Goal: Task Accomplishment & Management: Use online tool/utility

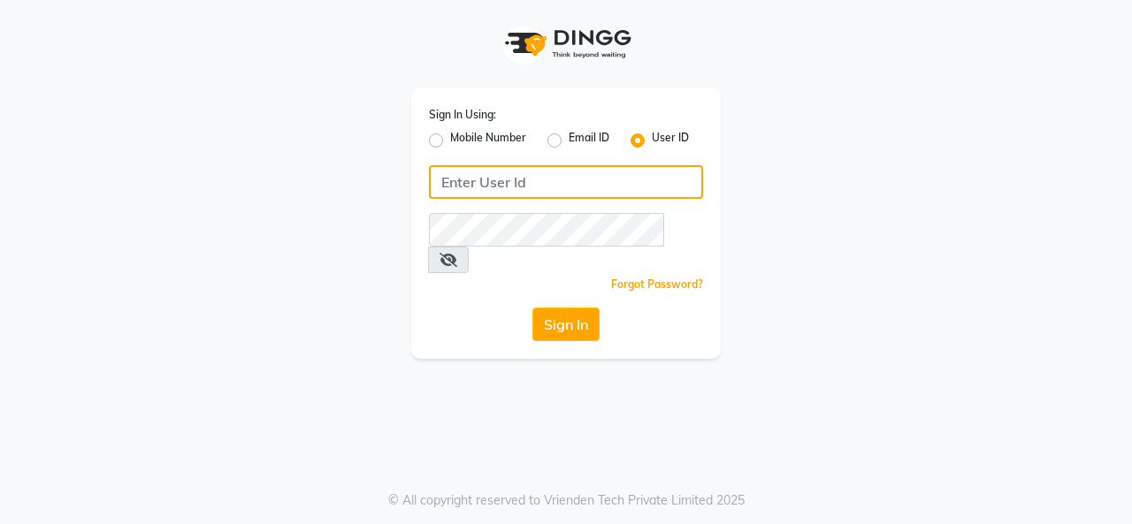
type input "timsalon@123"
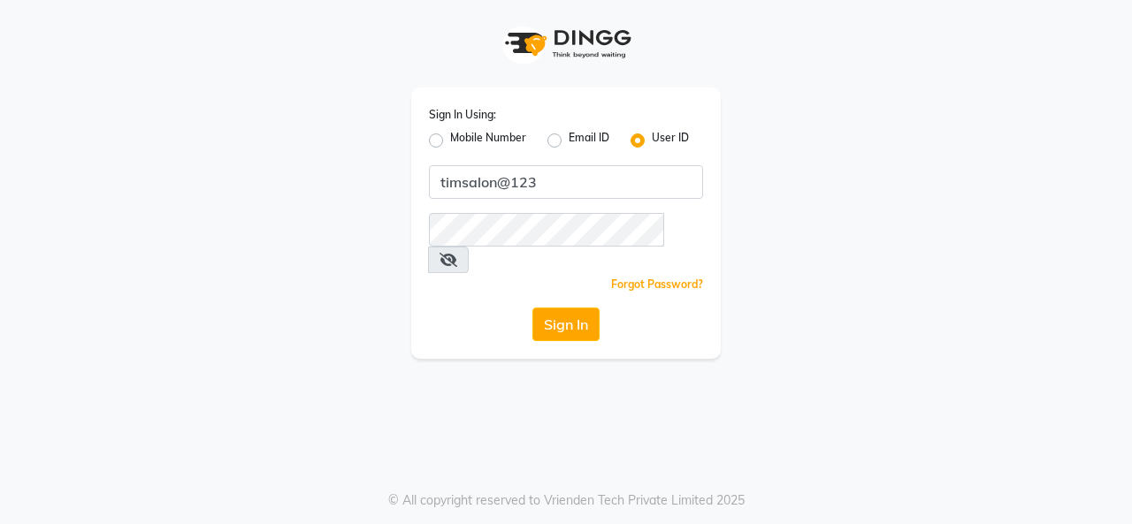
click at [573, 308] on button "Sign In" at bounding box center [565, 325] width 67 height 34
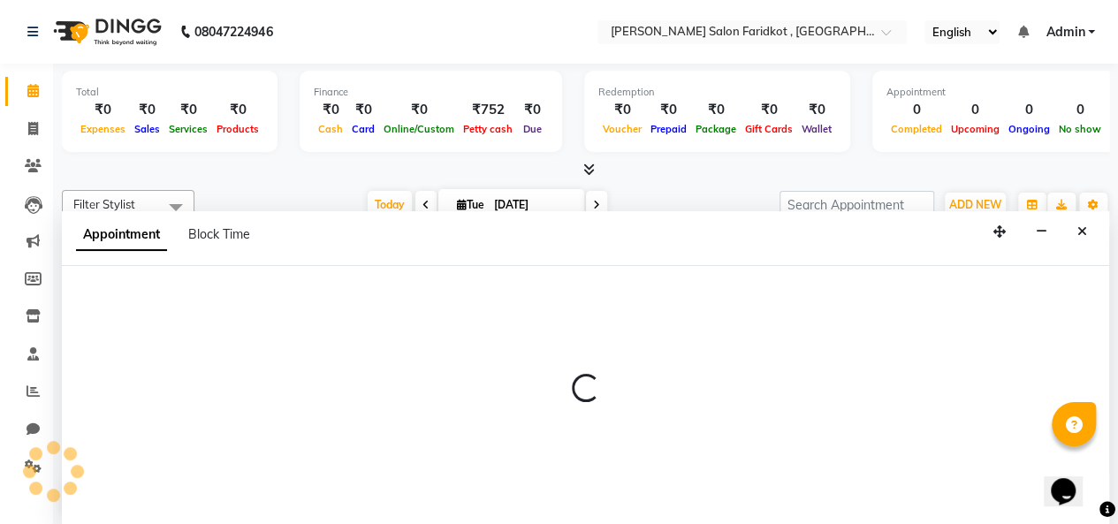
select select "89533"
select select "tentative"
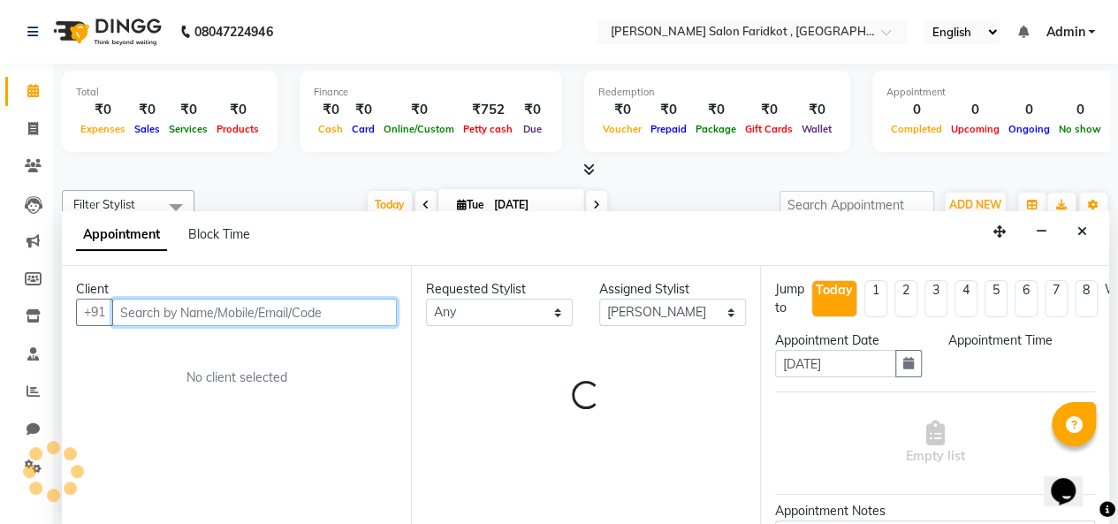
select select "570"
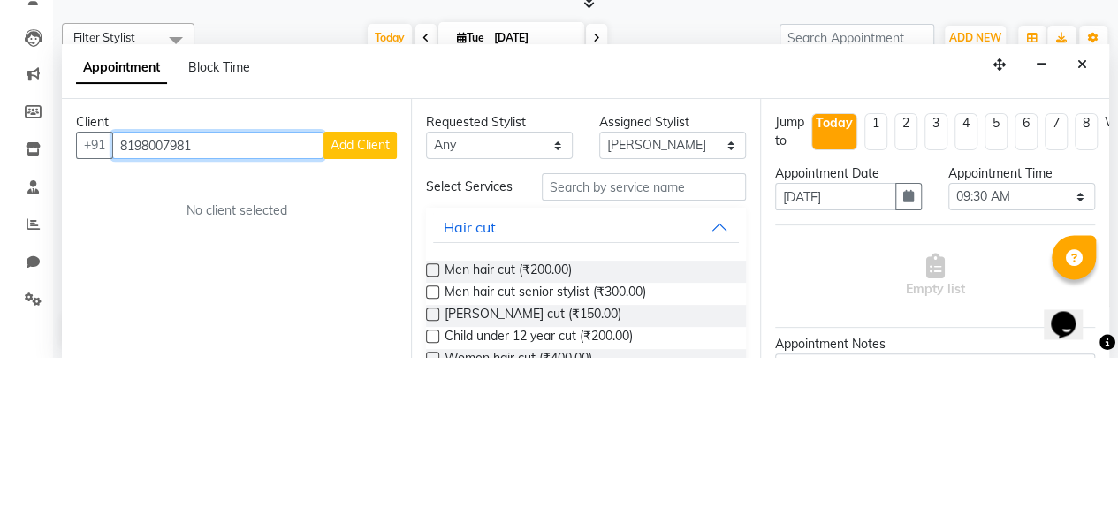
type input "8198007981"
click at [373, 316] on span "Add Client" at bounding box center [360, 312] width 59 height 16
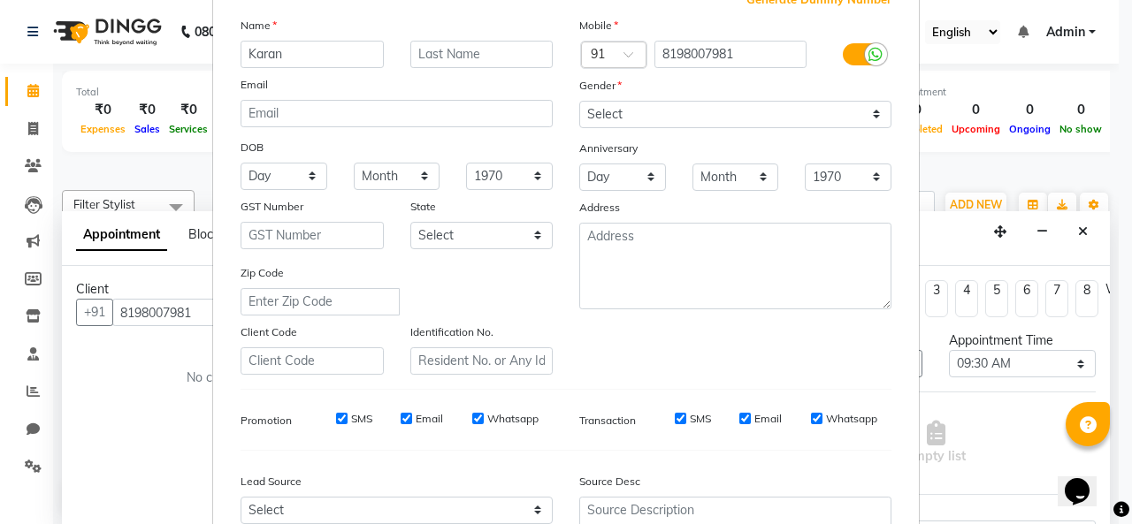
scroll to position [123, 0]
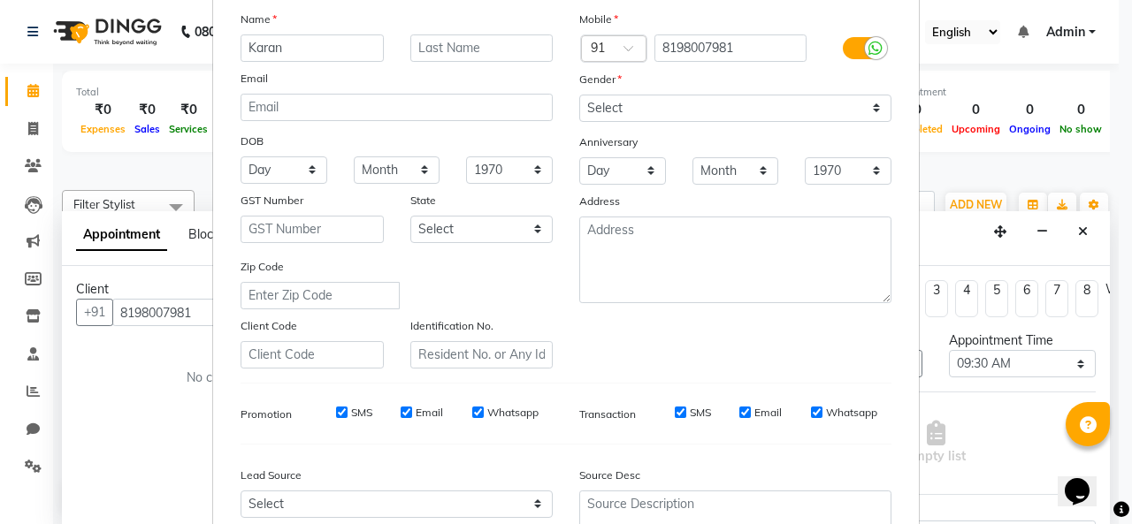
type input "Karan"
click at [473, 48] on input "text" at bounding box center [481, 47] width 143 height 27
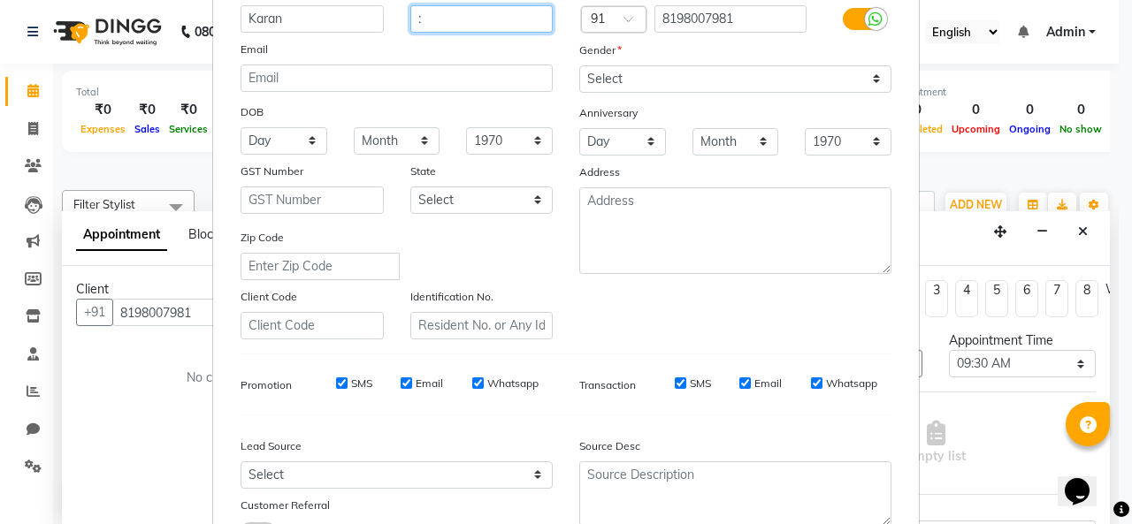
scroll to position [151, 0]
type input ":"
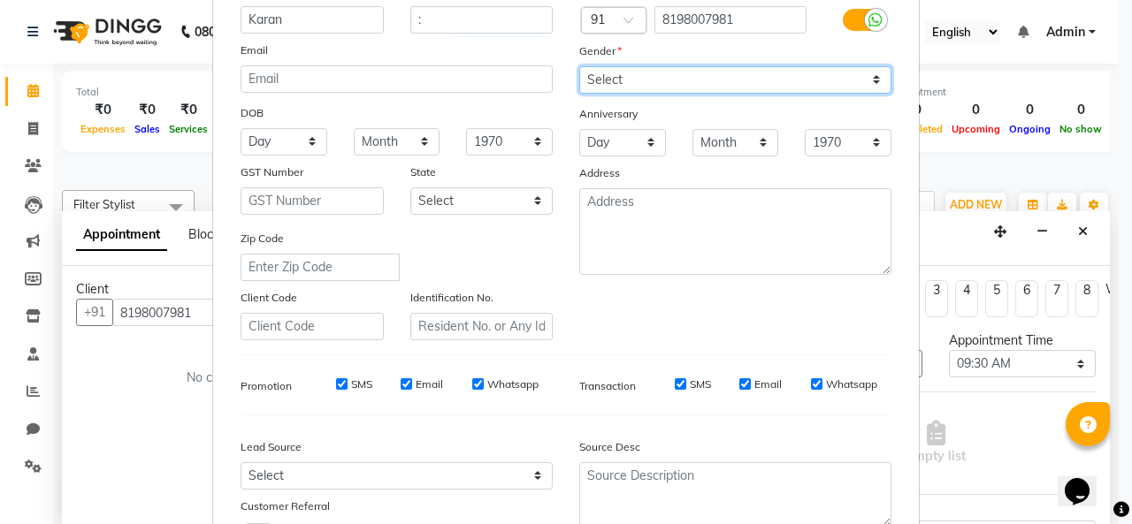
click at [688, 78] on select "Select [DEMOGRAPHIC_DATA] [DEMOGRAPHIC_DATA] Other Prefer Not To Say" at bounding box center [735, 79] width 312 height 27
select select "[DEMOGRAPHIC_DATA]"
click at [579, 66] on select "Select [DEMOGRAPHIC_DATA] [DEMOGRAPHIC_DATA] Other Prefer Not To Say" at bounding box center [735, 79] width 312 height 27
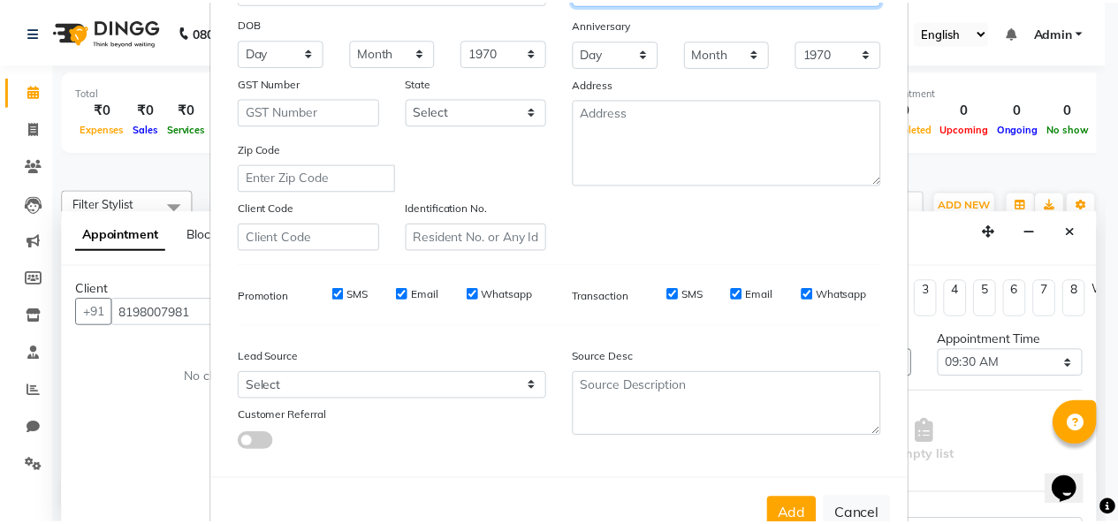
scroll to position [288, 0]
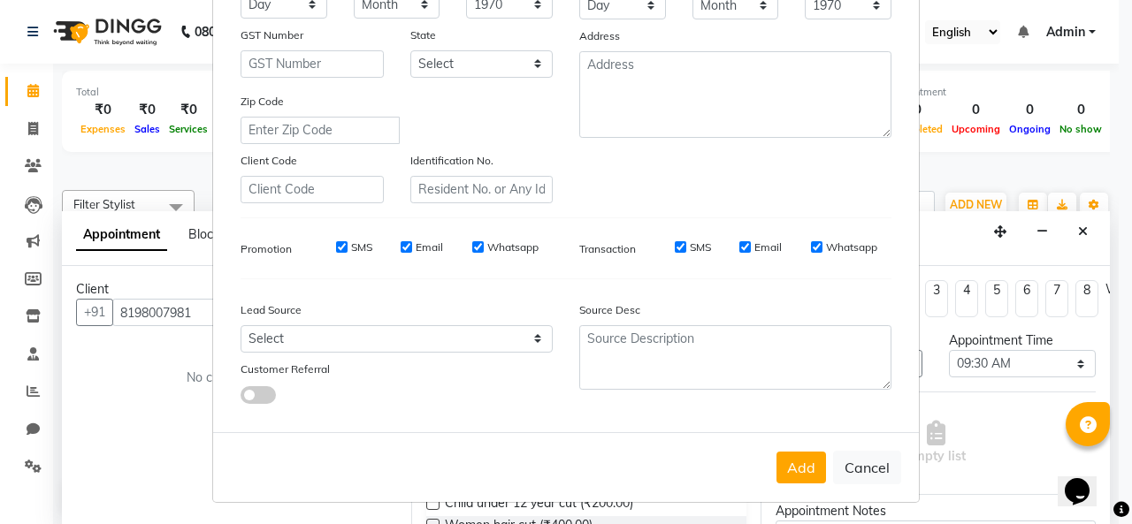
click at [806, 469] on button "Add" at bounding box center [801, 468] width 50 height 32
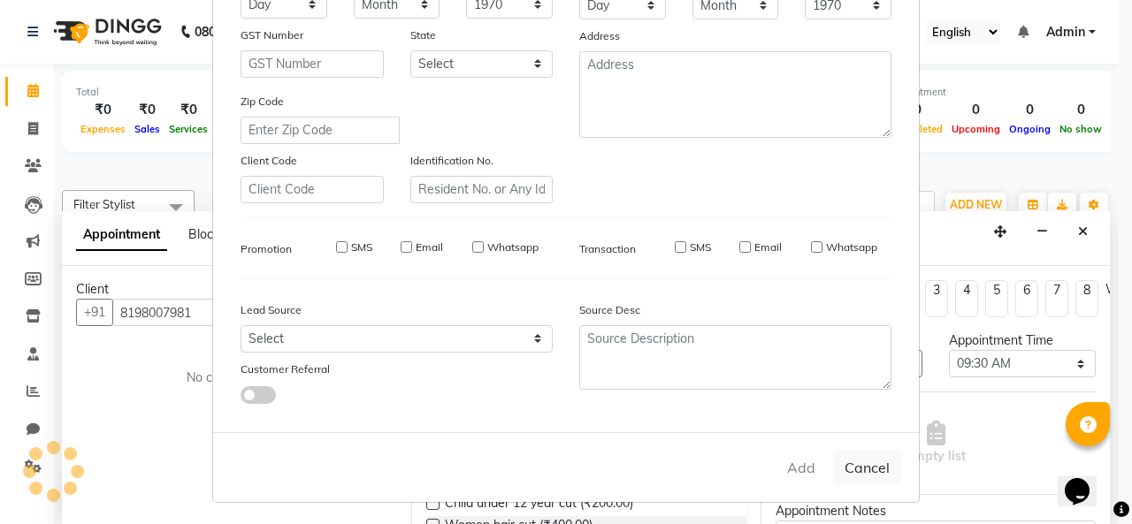
select select
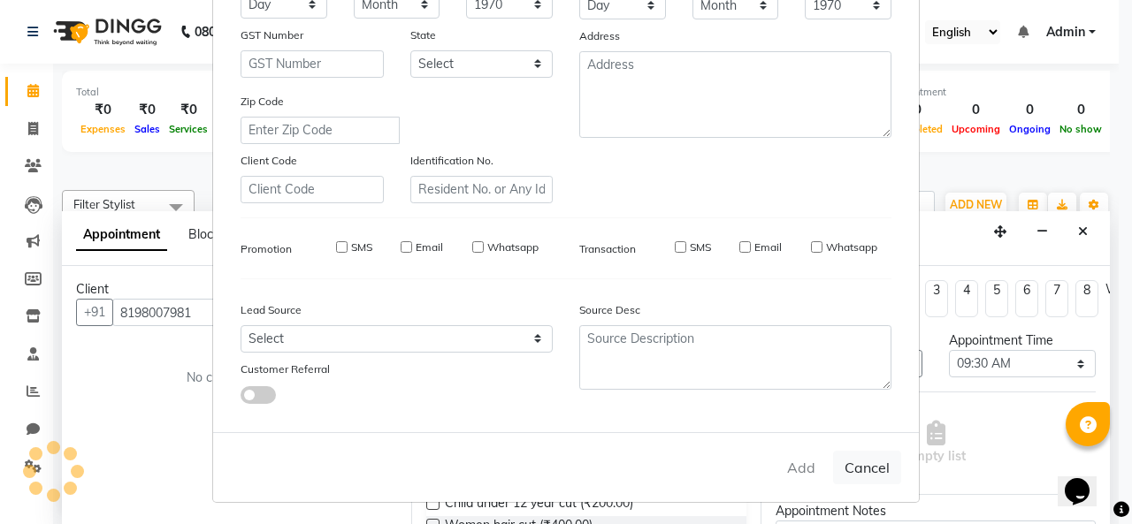
select select
checkbox input "false"
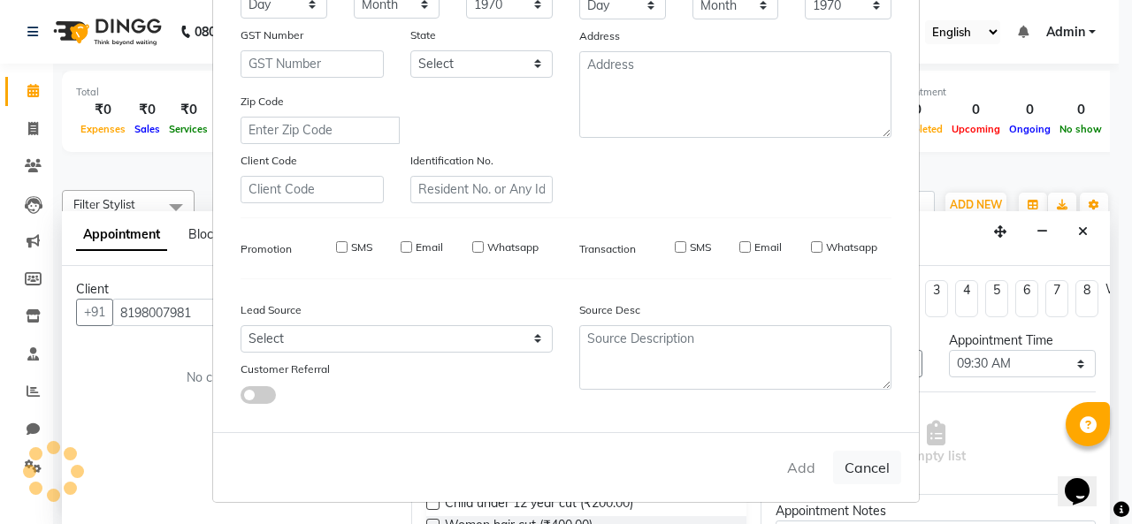
checkbox input "false"
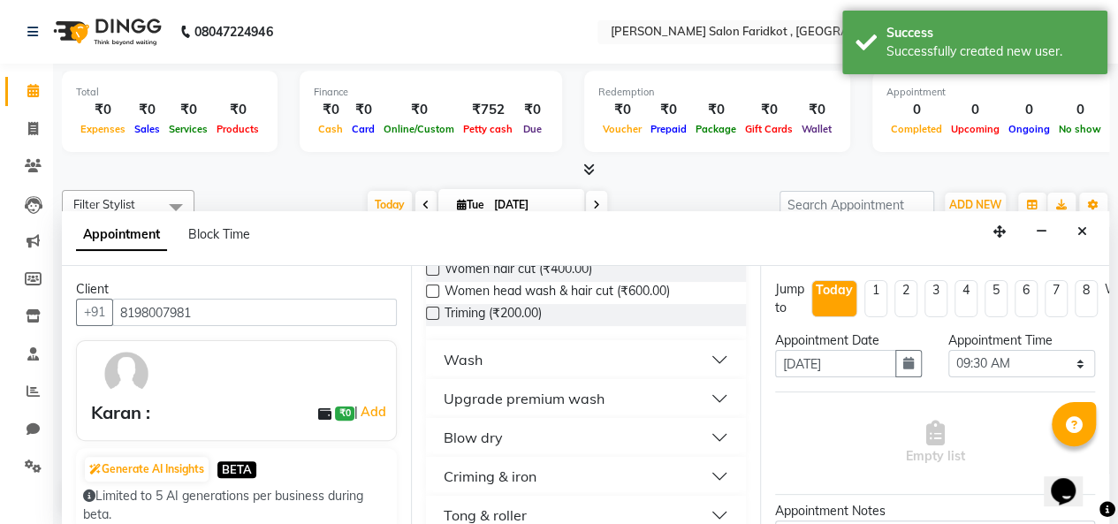
scroll to position [256, 0]
click at [703, 370] on button "Wash" at bounding box center [586, 360] width 306 height 32
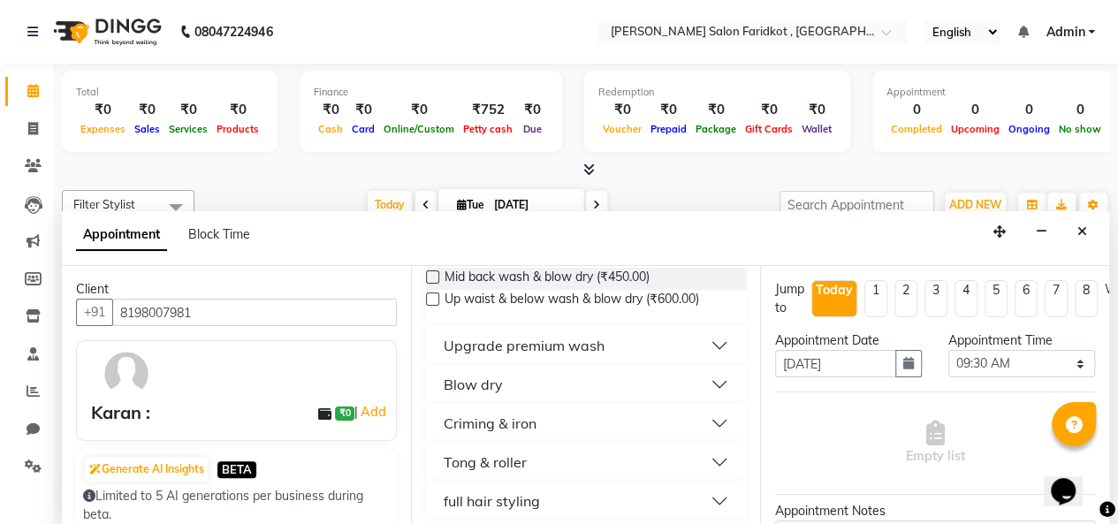
scroll to position [470, 0]
click at [714, 391] on button "Blow dry" at bounding box center [586, 385] width 306 height 32
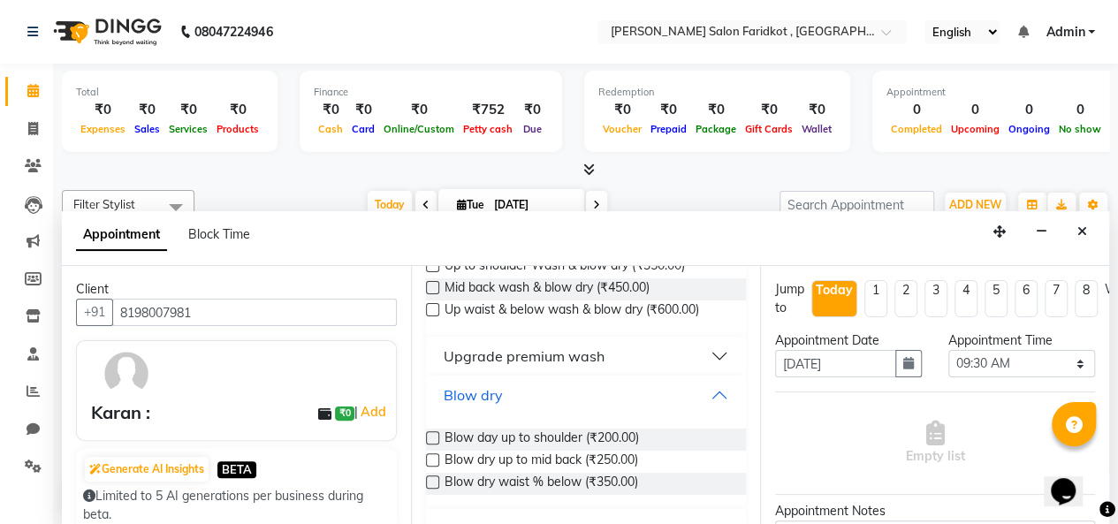
scroll to position [459, 0]
click at [710, 363] on button "Upgrade premium wash" at bounding box center [586, 357] width 306 height 32
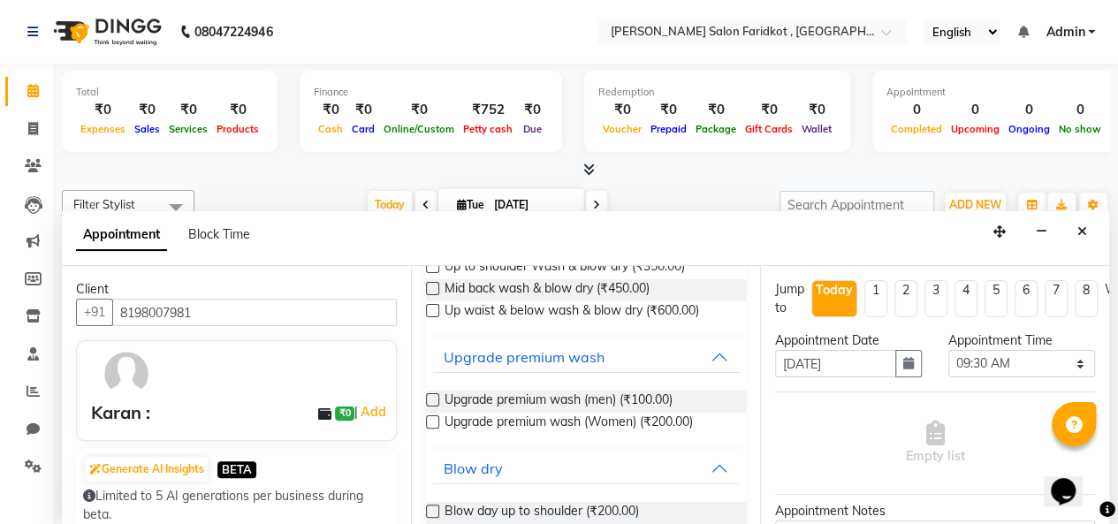
click at [433, 407] on label at bounding box center [432, 399] width 13 height 13
click at [433, 407] on input "checkbox" at bounding box center [431, 401] width 11 height 11
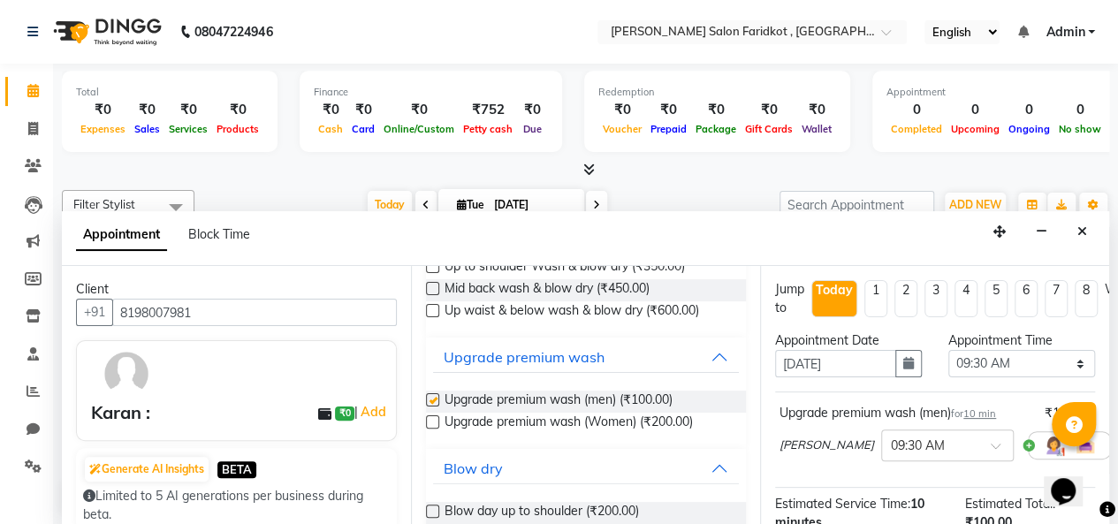
checkbox input "false"
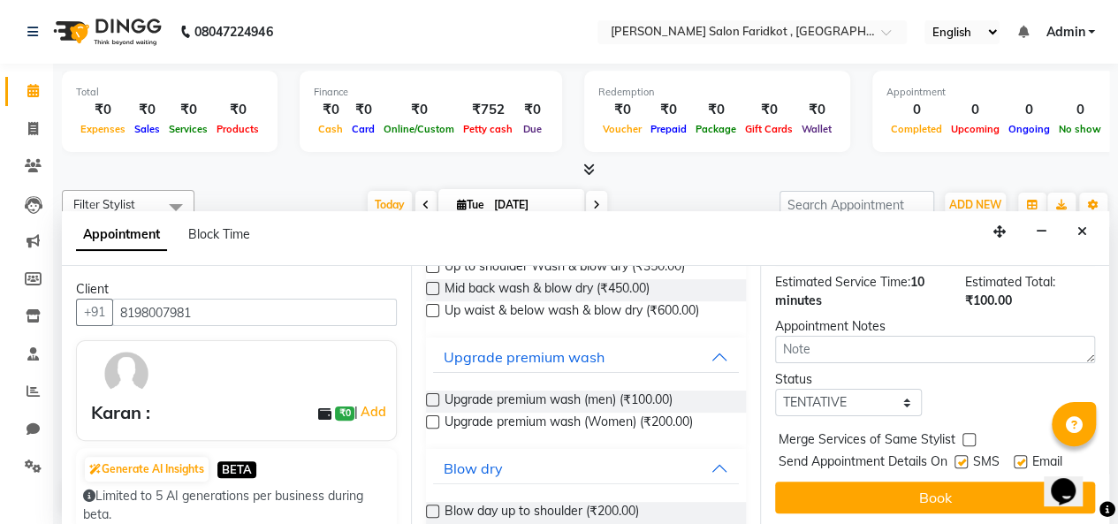
scroll to position [239, 0]
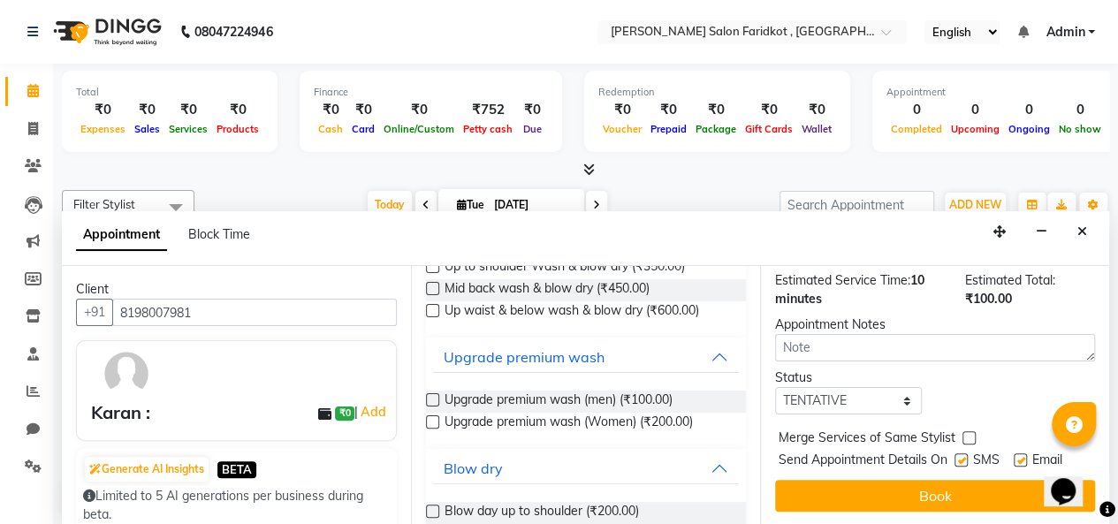
click at [846, 480] on button "Book" at bounding box center [935, 496] width 320 height 32
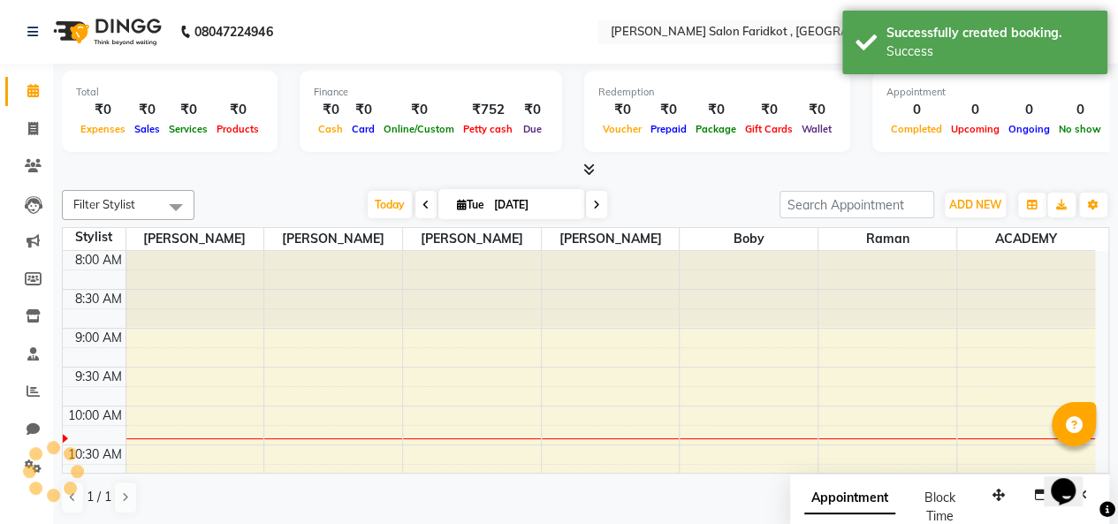
scroll to position [0, 0]
click at [345, 371] on div at bounding box center [332, 378] width 129 height 21
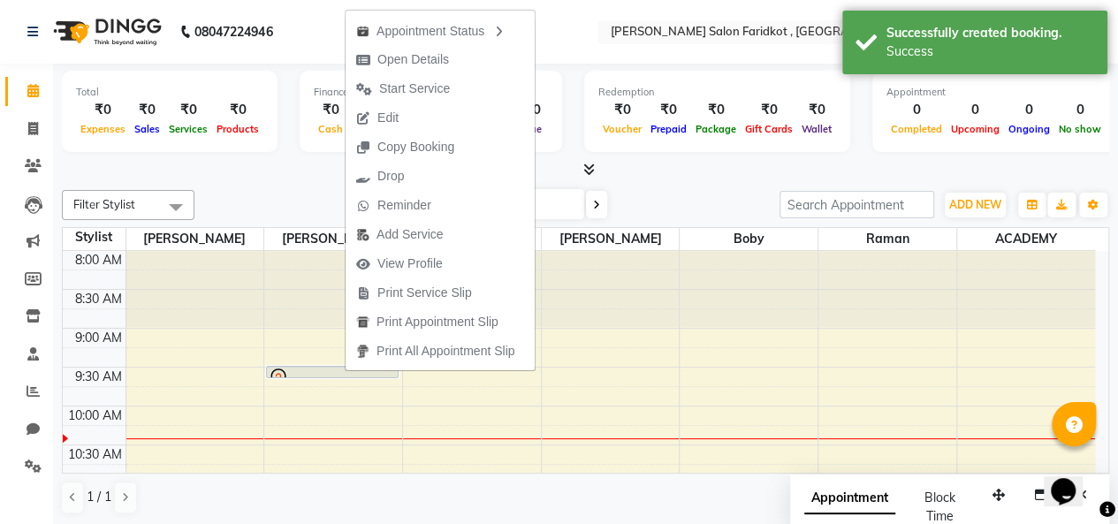
click at [431, 91] on span "Start Service" at bounding box center [414, 89] width 71 height 19
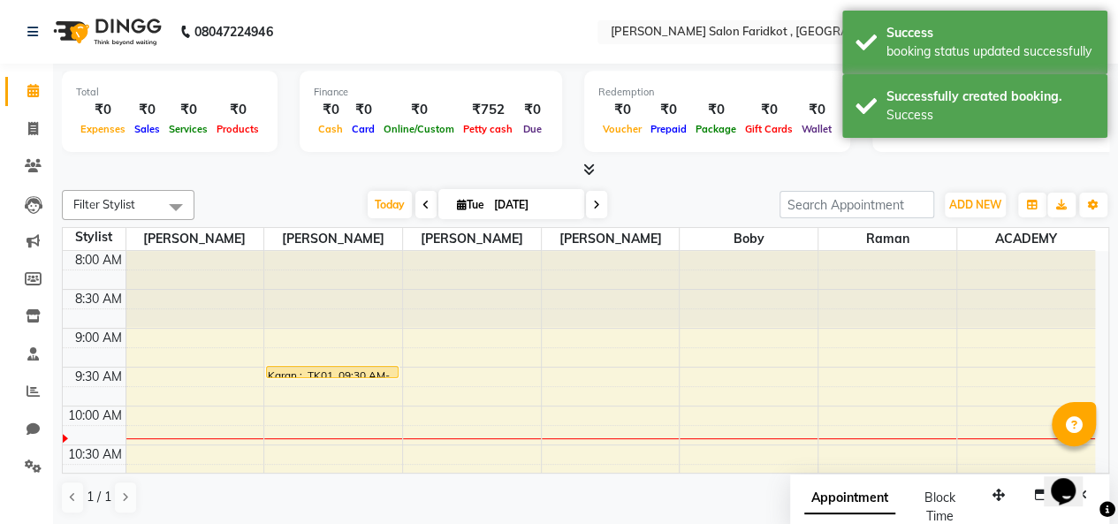
click at [0, 0] on div at bounding box center [0, 0] width 0 height 0
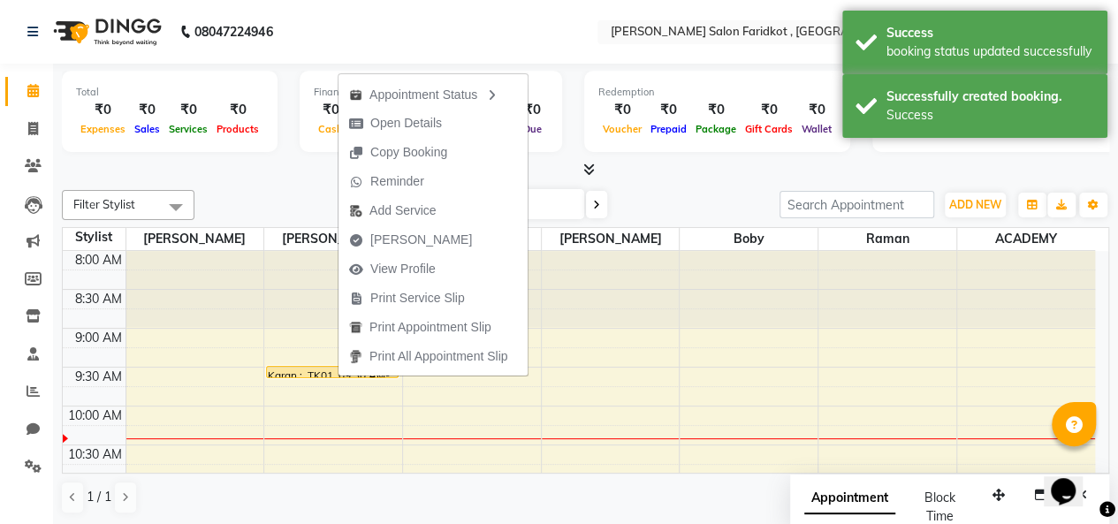
click at [450, 242] on button "[PERSON_NAME]" at bounding box center [433, 239] width 189 height 29
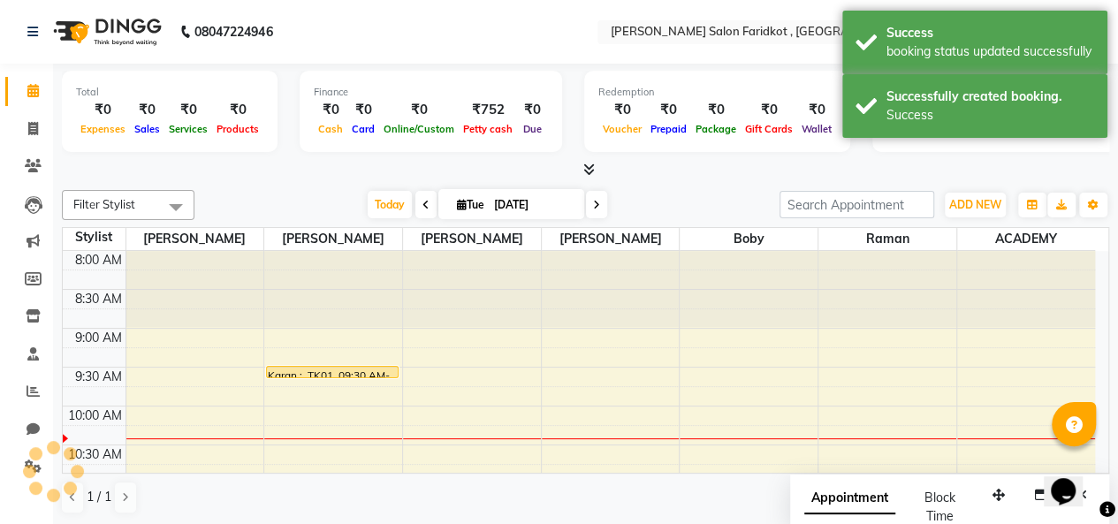
select select "service"
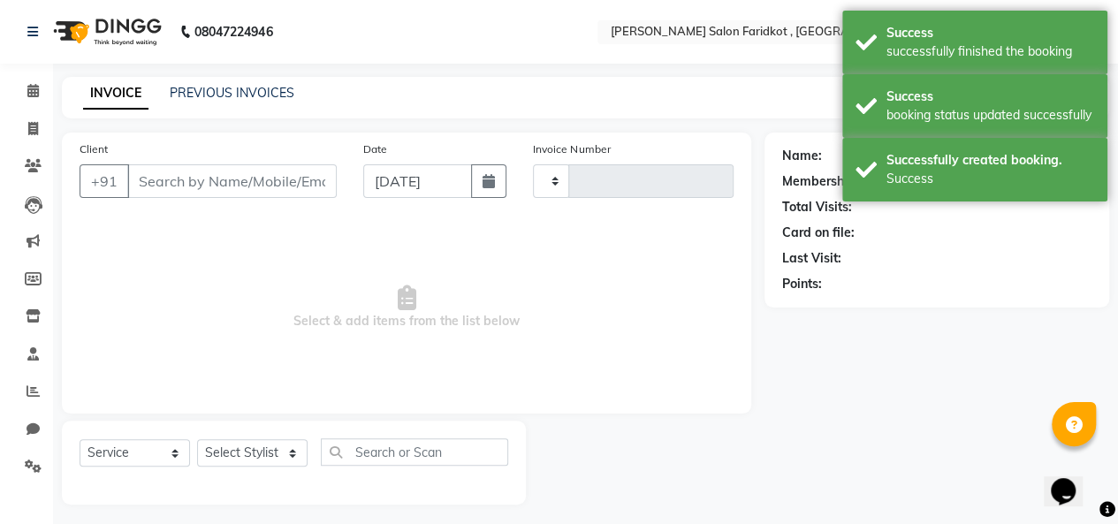
type input "0091"
select select "8789"
type input "8198007981"
select select "89533"
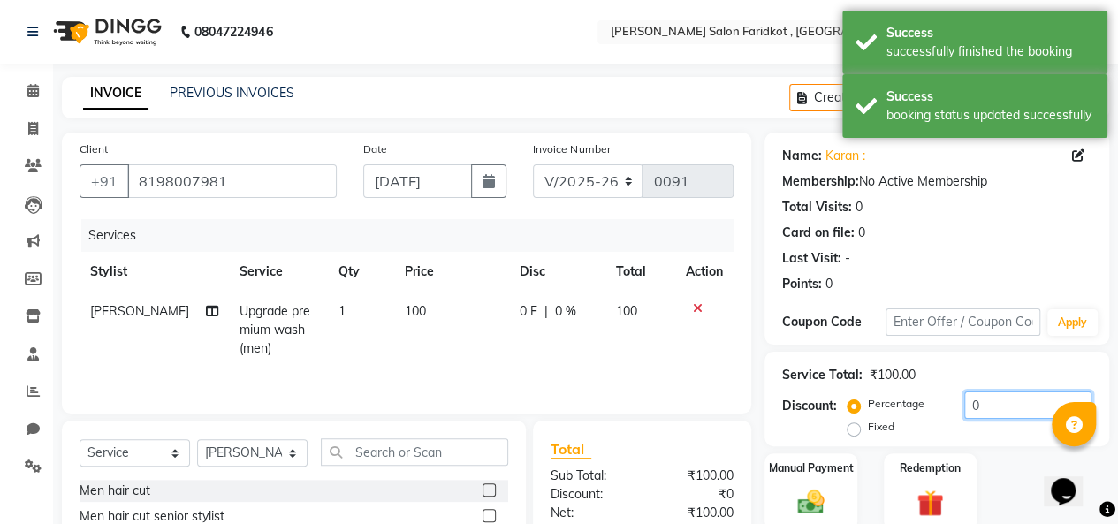
click at [995, 408] on input "0" at bounding box center [1028, 405] width 127 height 27
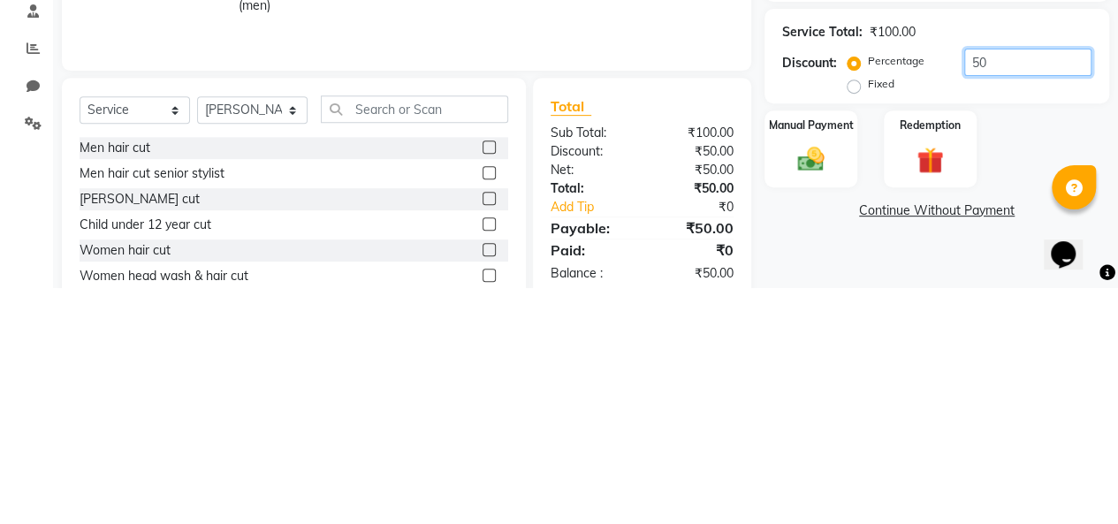
scroll to position [118, 0]
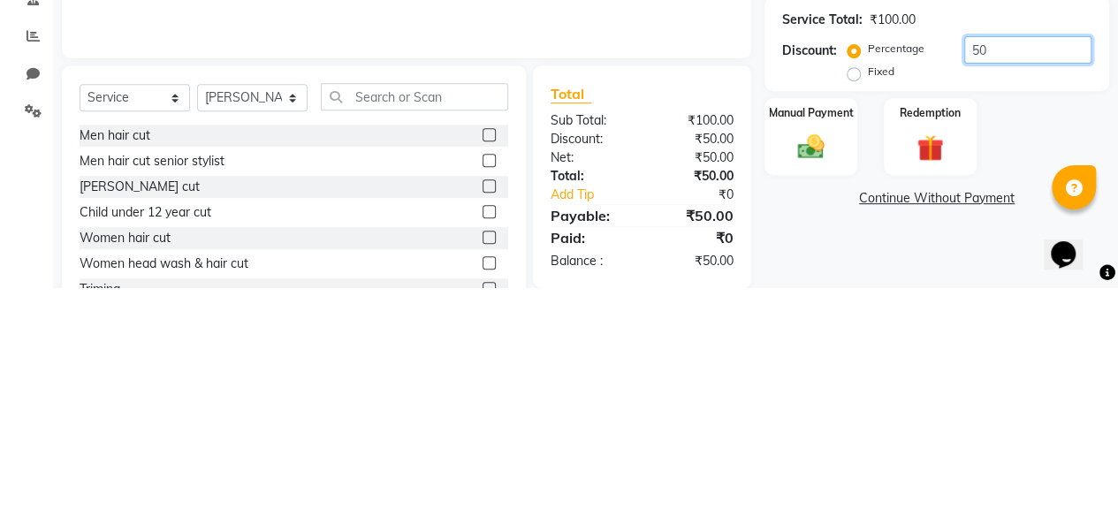
type input "50"
click at [825, 389] on img at bounding box center [811, 384] width 43 height 31
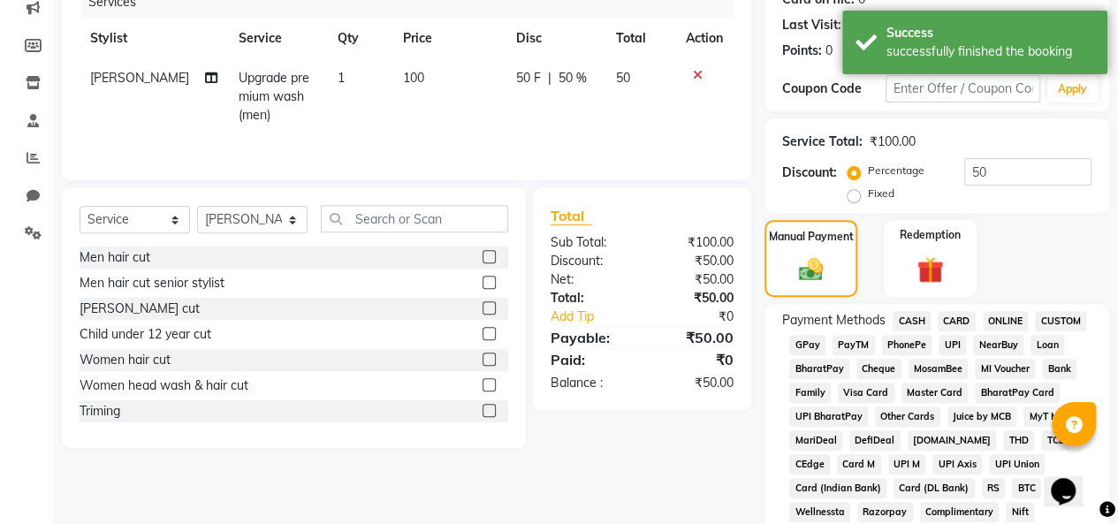
scroll to position [233, 0]
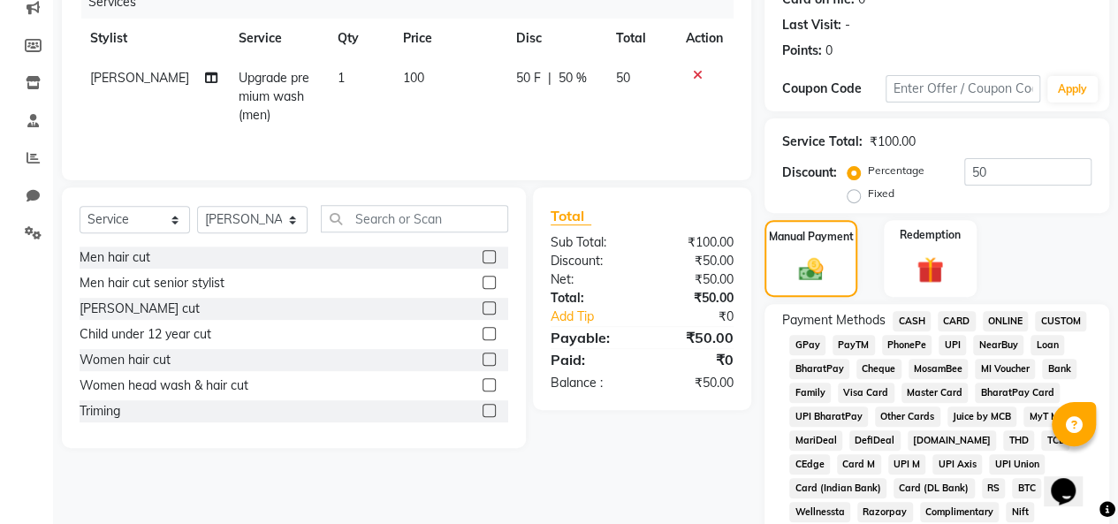
click at [865, 345] on span "PayTM" at bounding box center [854, 345] width 42 height 20
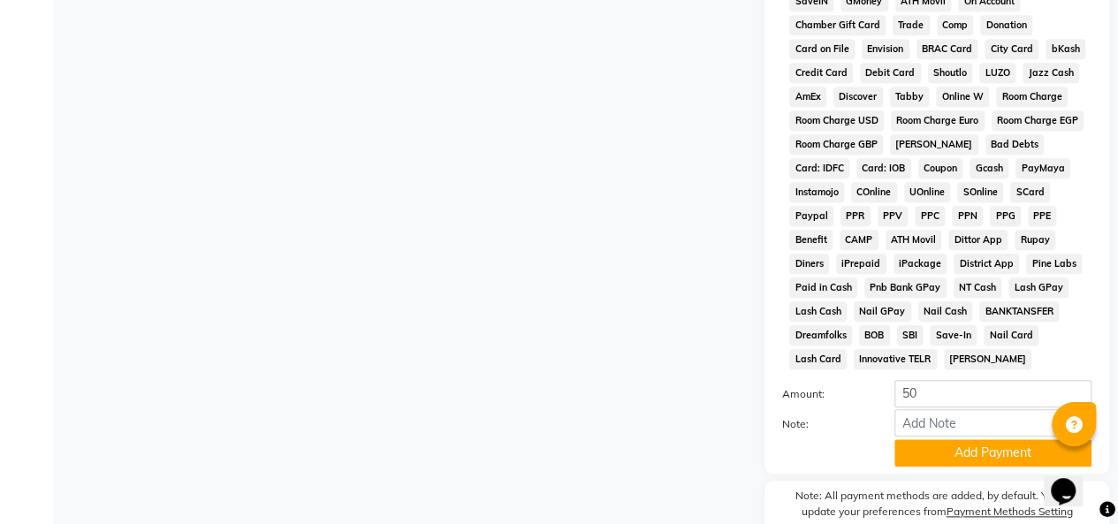
scroll to position [876, 0]
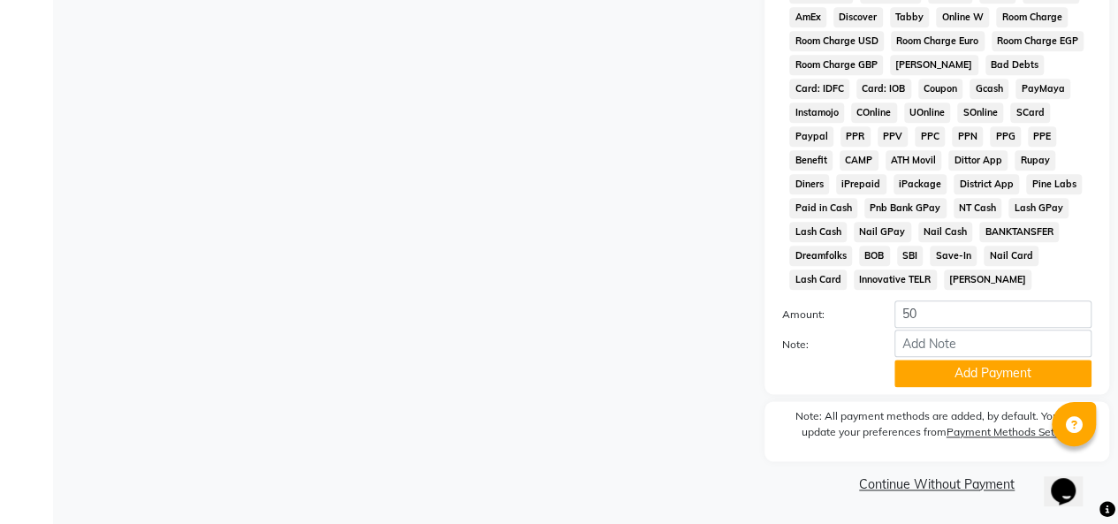
click at [996, 378] on button "Add Payment" at bounding box center [993, 373] width 197 height 27
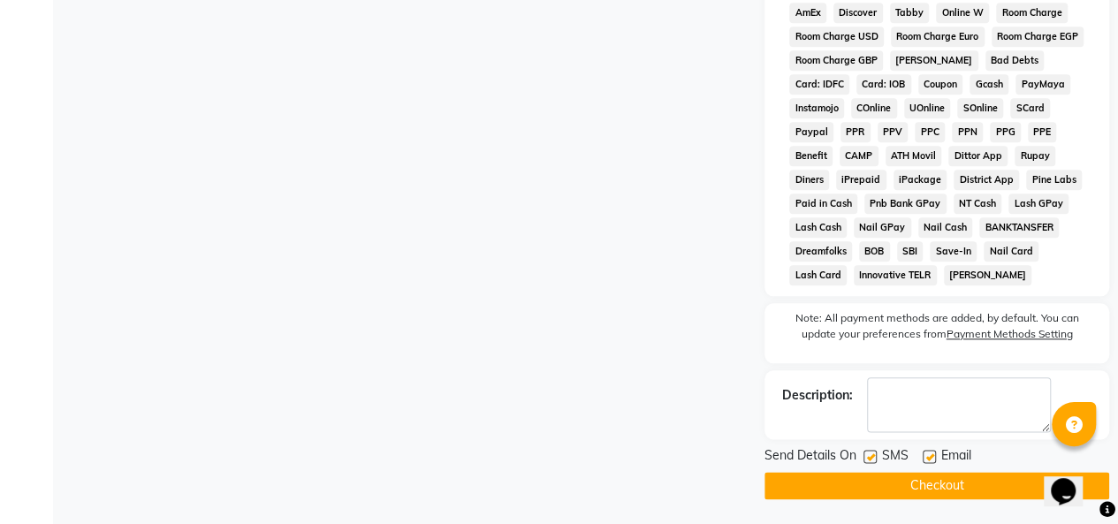
click at [834, 500] on button "Checkout" at bounding box center [937, 485] width 345 height 27
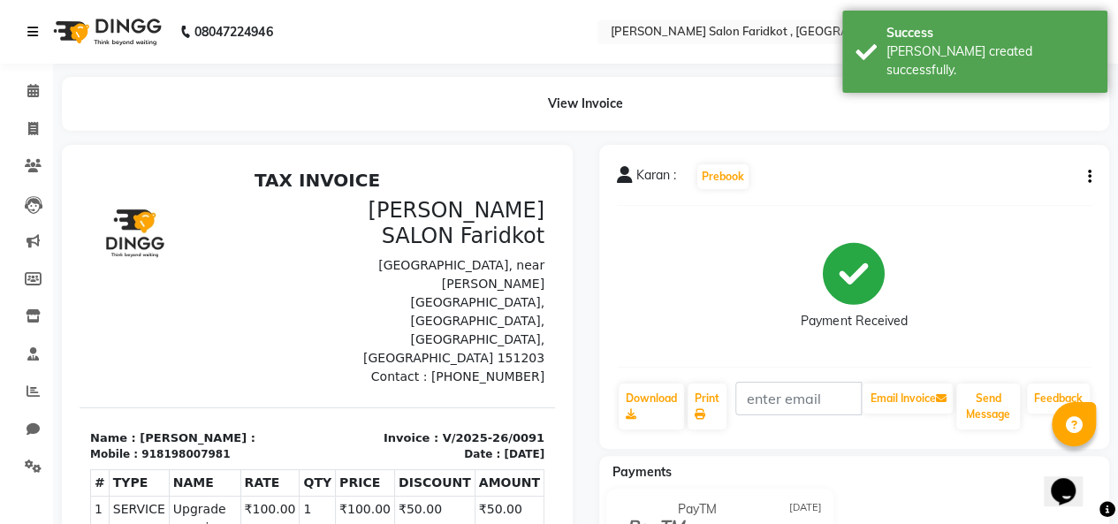
click at [39, 30] on link at bounding box center [36, 32] width 18 height 50
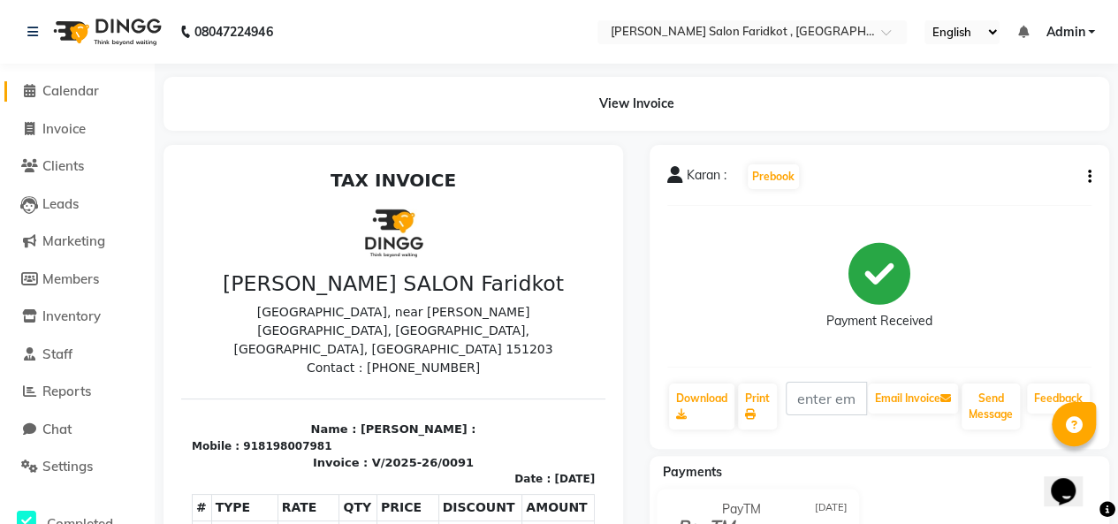
click at [28, 88] on icon at bounding box center [29, 90] width 11 height 13
